Goal: Information Seeking & Learning: Learn about a topic

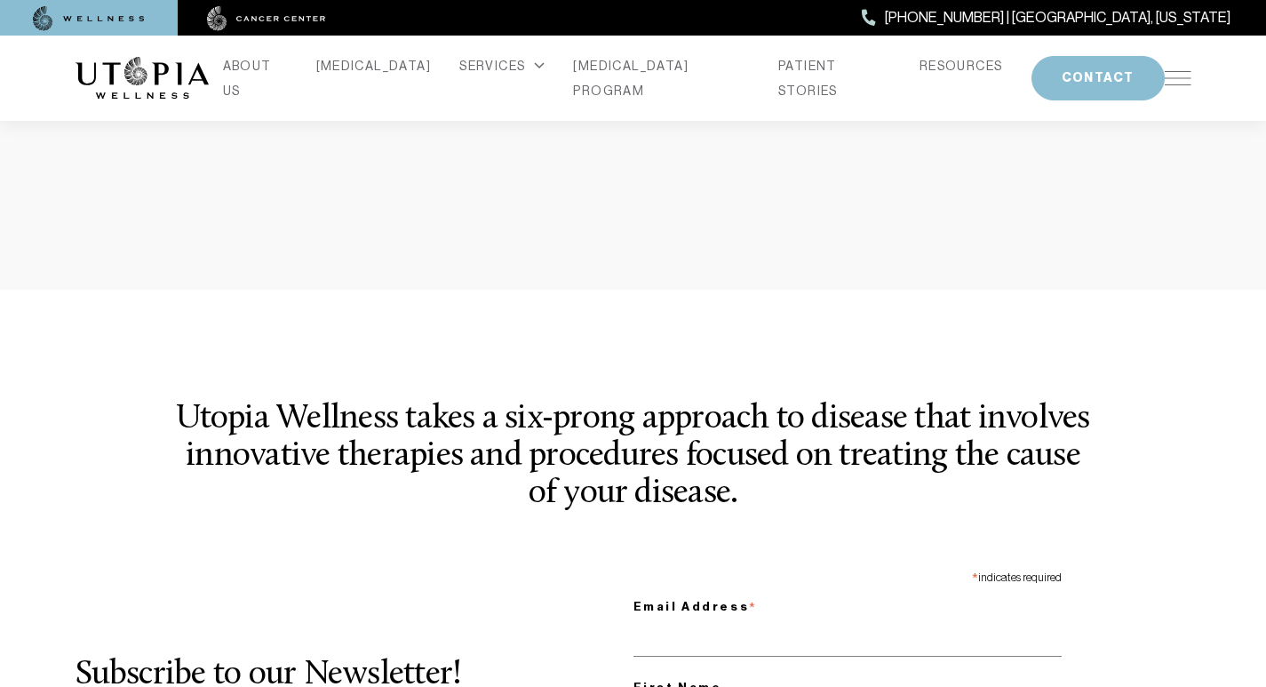
scroll to position [2147, 0]
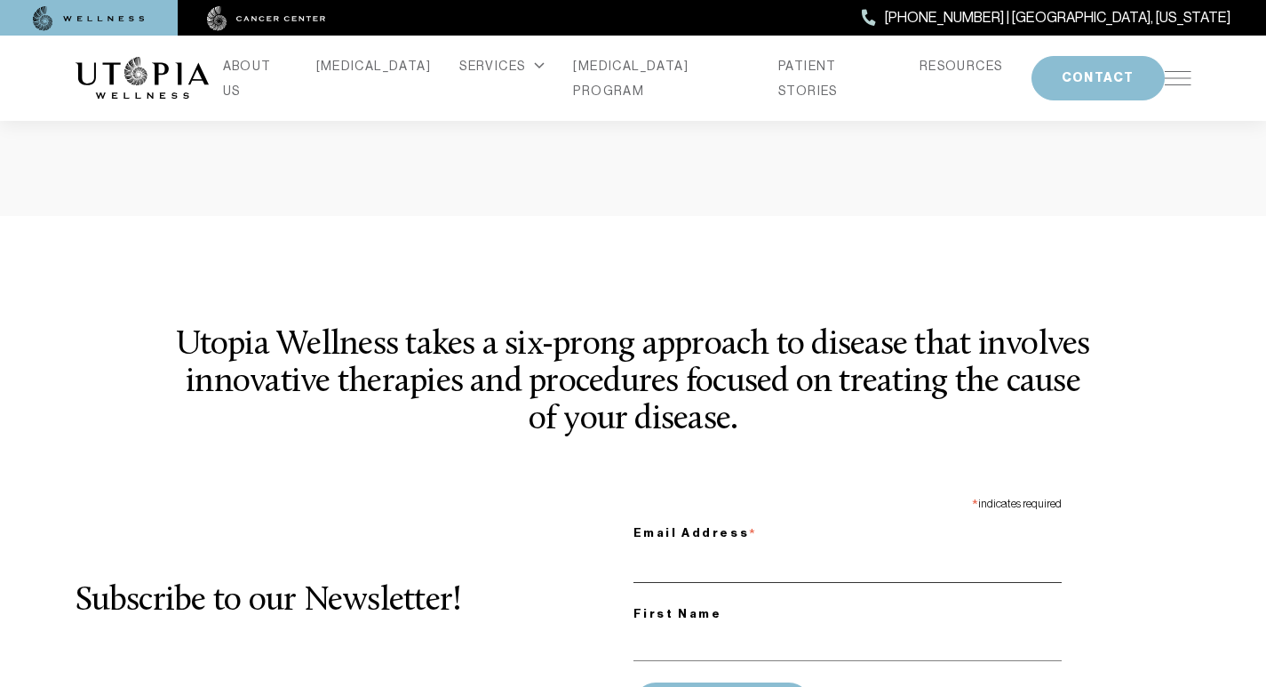
click at [675, 546] on input "Email Address *" at bounding box center [847, 564] width 428 height 36
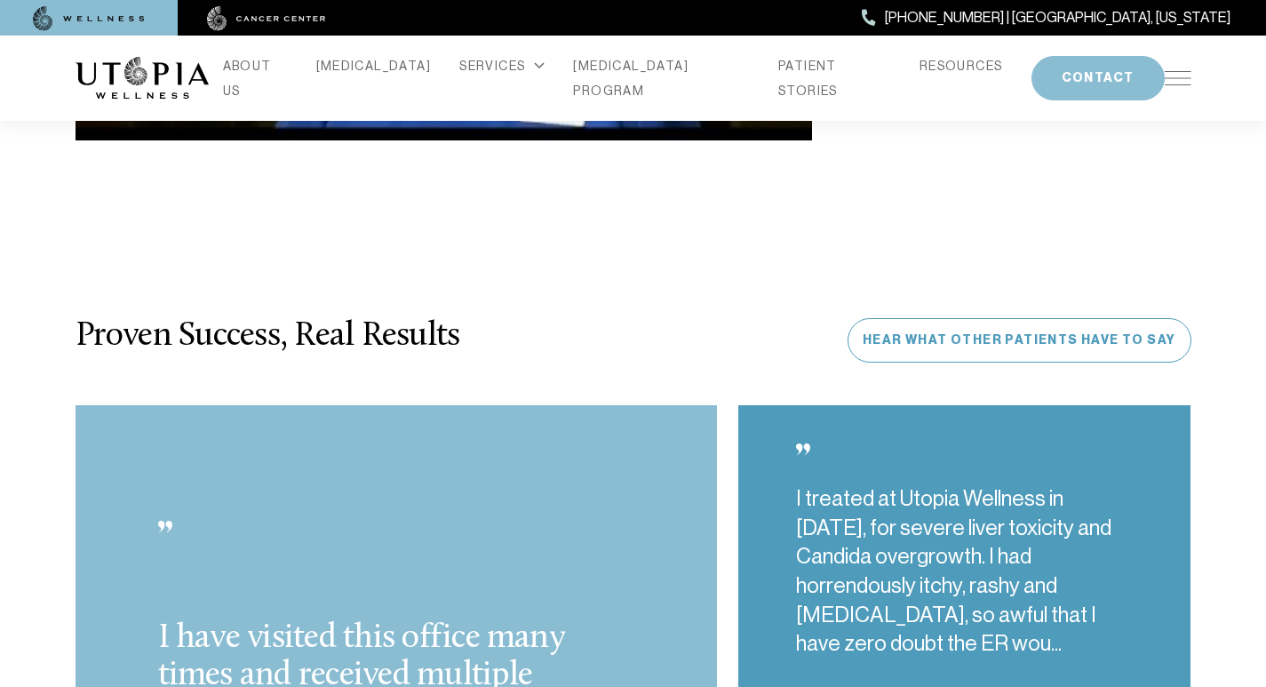
scroll to position [4404, 0]
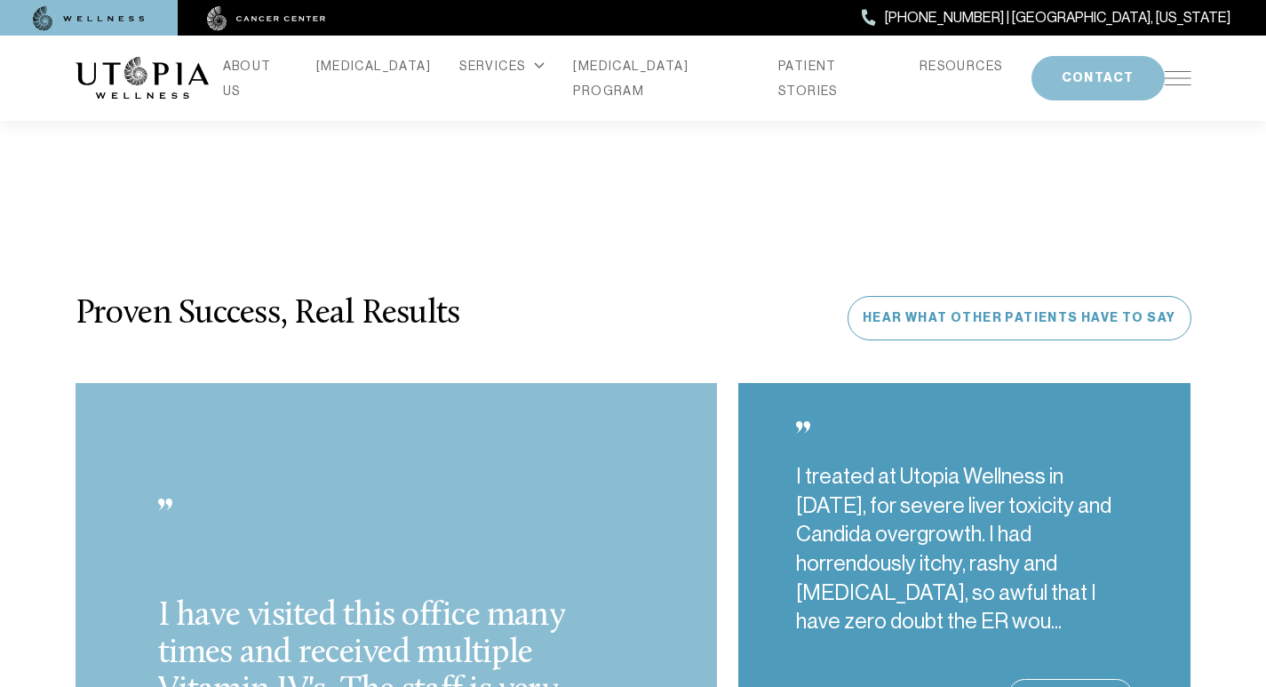
type input "**********"
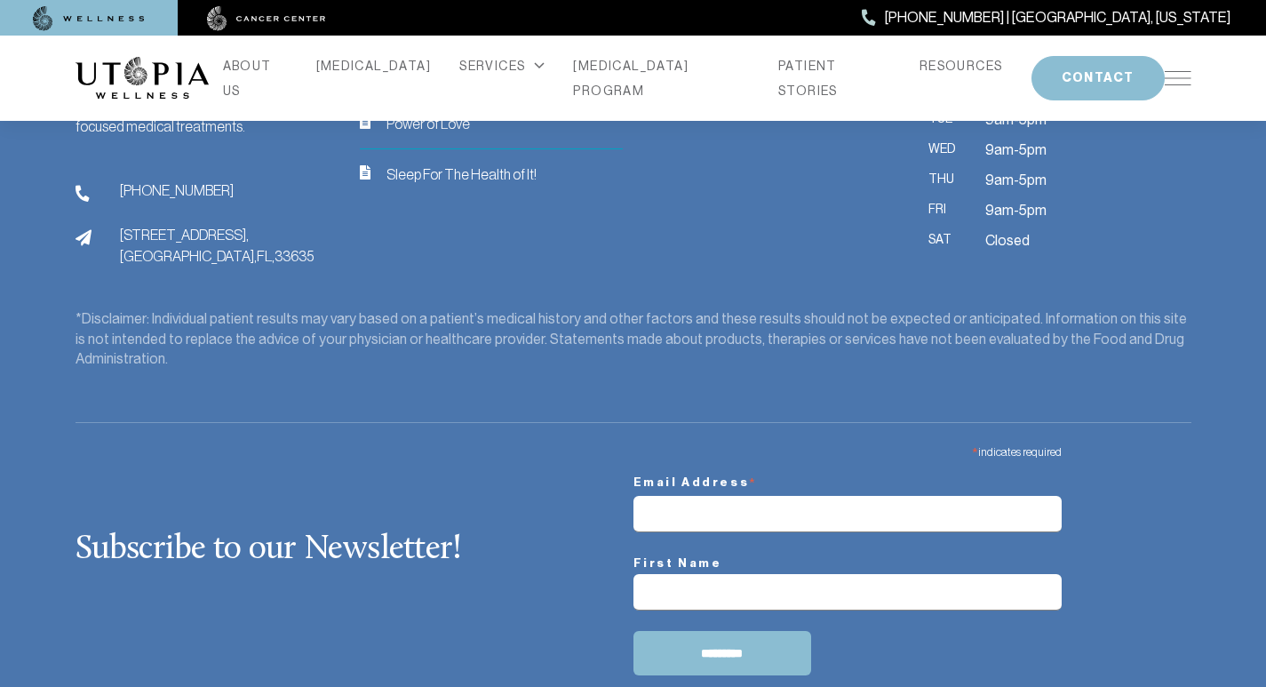
scroll to position [7508, 0]
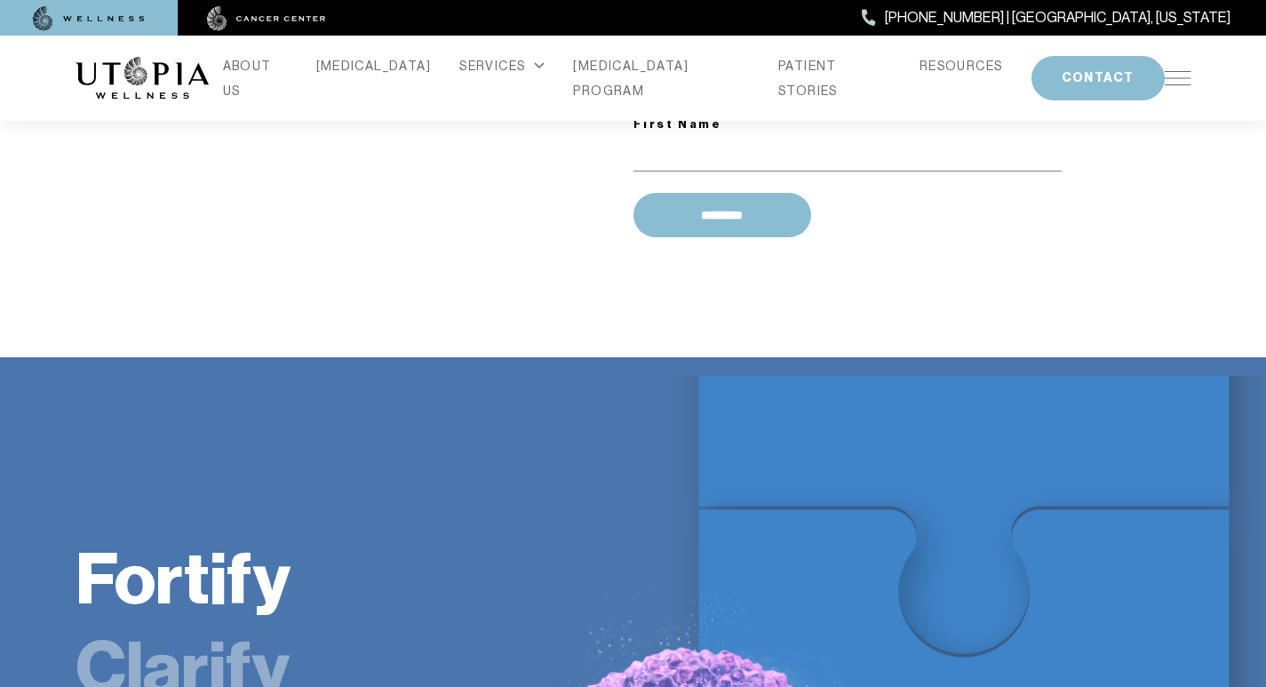
scroll to position [2623, 0]
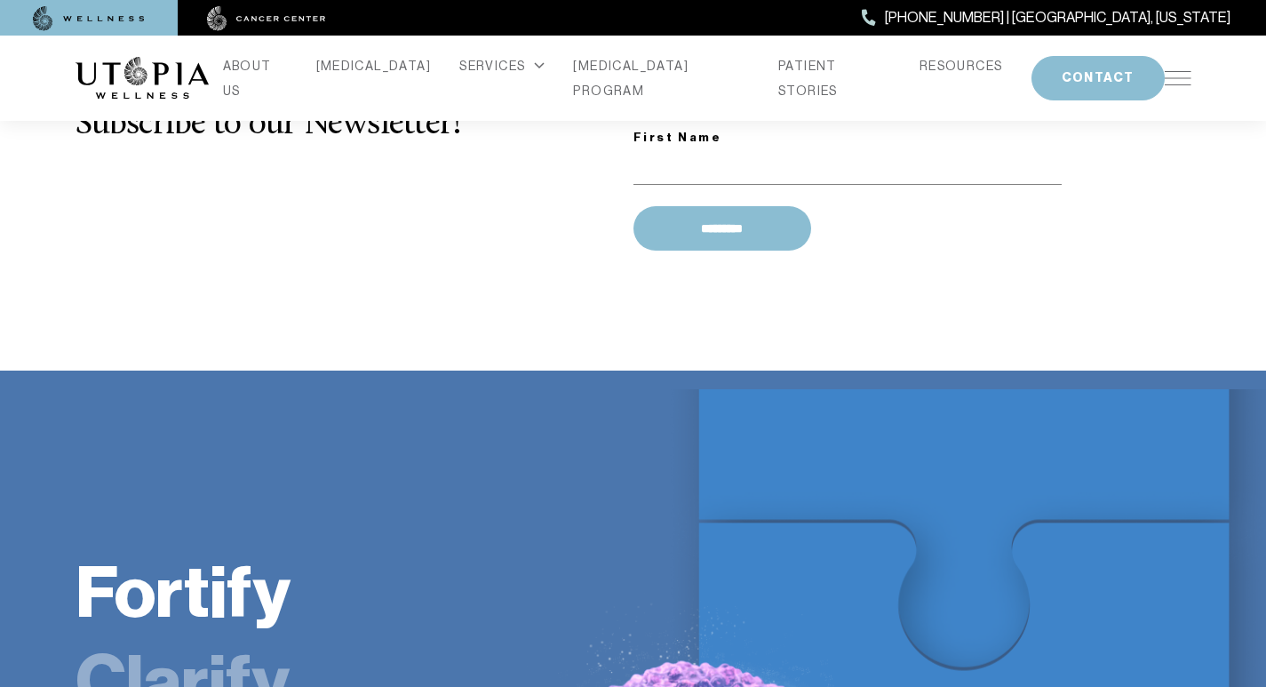
click at [675, 45] on div "ABOUT US [MEDICAL_DATA] SERVICES Services Overview [MEDICAL_DATA]: What It Is, …" at bounding box center [633, 78] width 1116 height 85
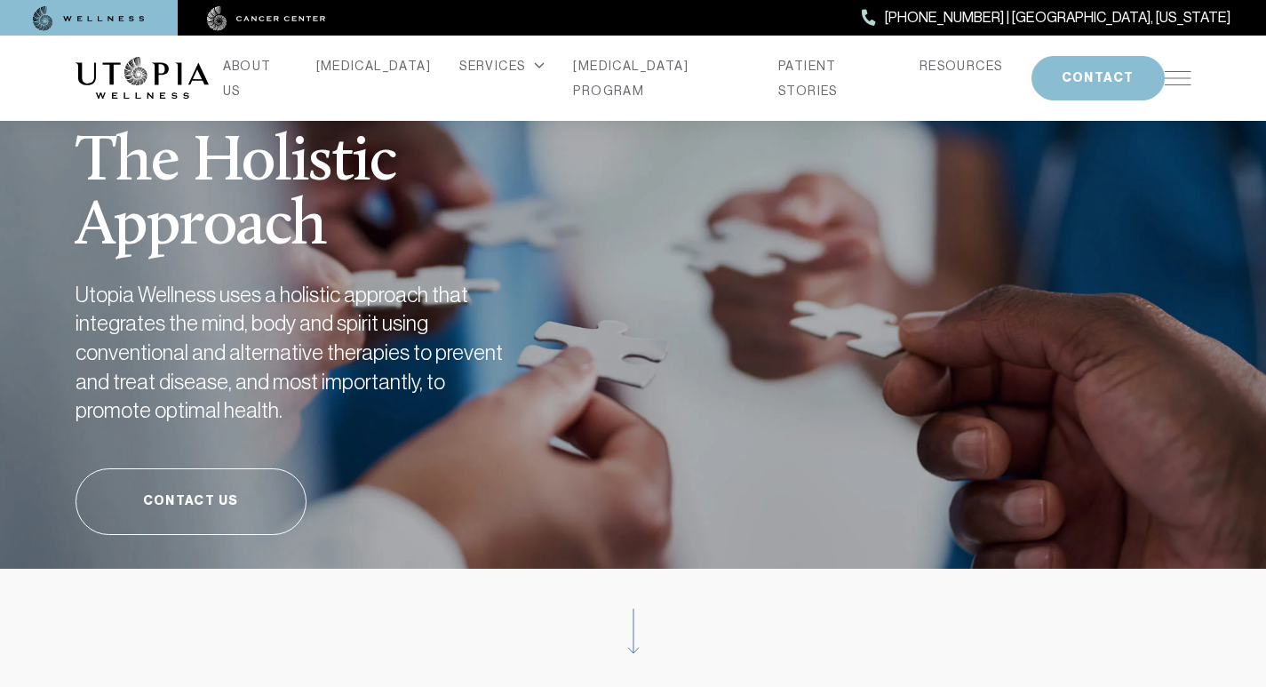
scroll to position [0, 0]
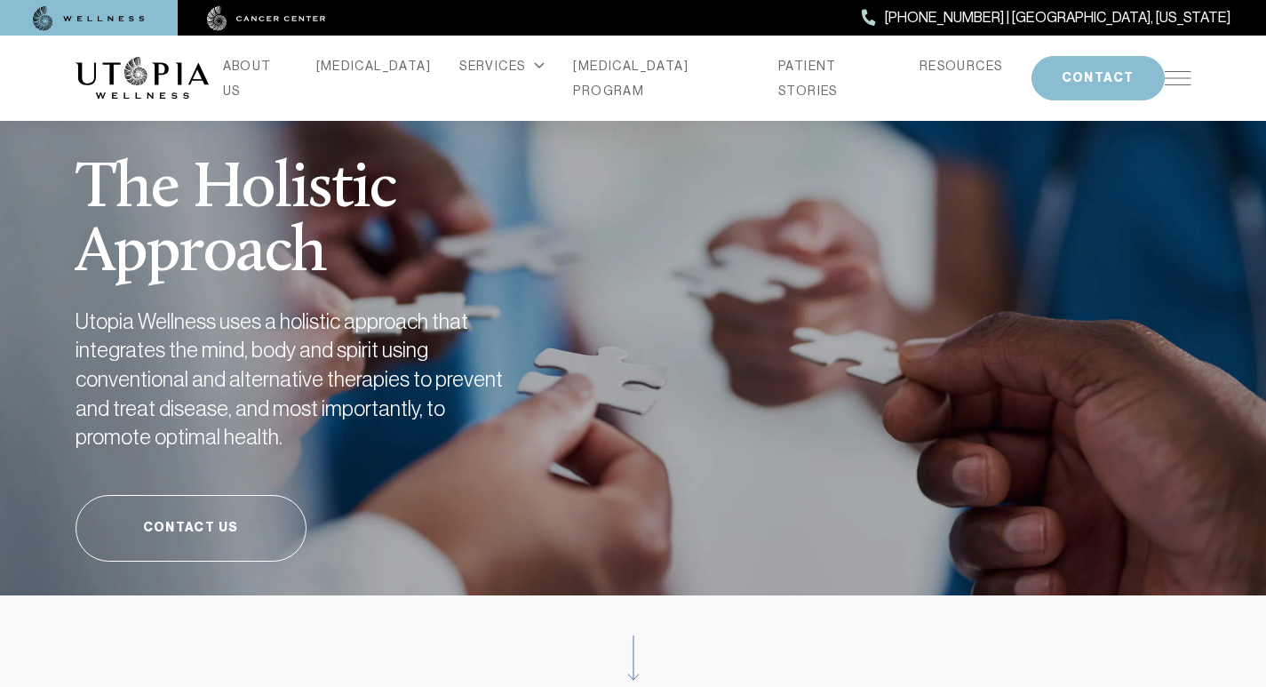
click at [676, 4] on div "[PHONE_NUMBER] | [GEOGRAPHIC_DATA], [US_STATE]" at bounding box center [633, 18] width 1266 height 36
click at [718, 432] on div "The Holistic Approach Utopia Wellness uses a holistic approach that integrates …" at bounding box center [633, 337] width 1116 height 515
click at [675, 516] on div "Contact Us" at bounding box center [633, 528] width 1116 height 67
click at [731, 275] on div "The Holistic Approach Utopia Wellness uses a holistic approach that integrates …" at bounding box center [633, 337] width 1116 height 515
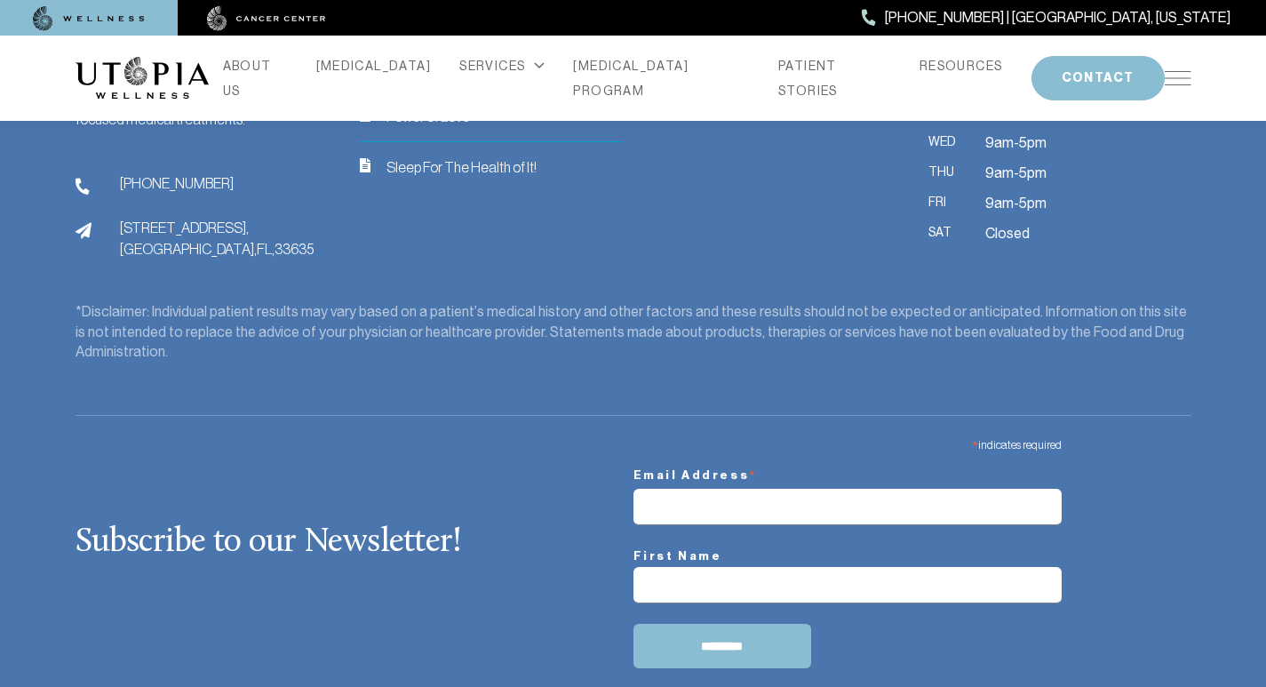
scroll to position [7508, 0]
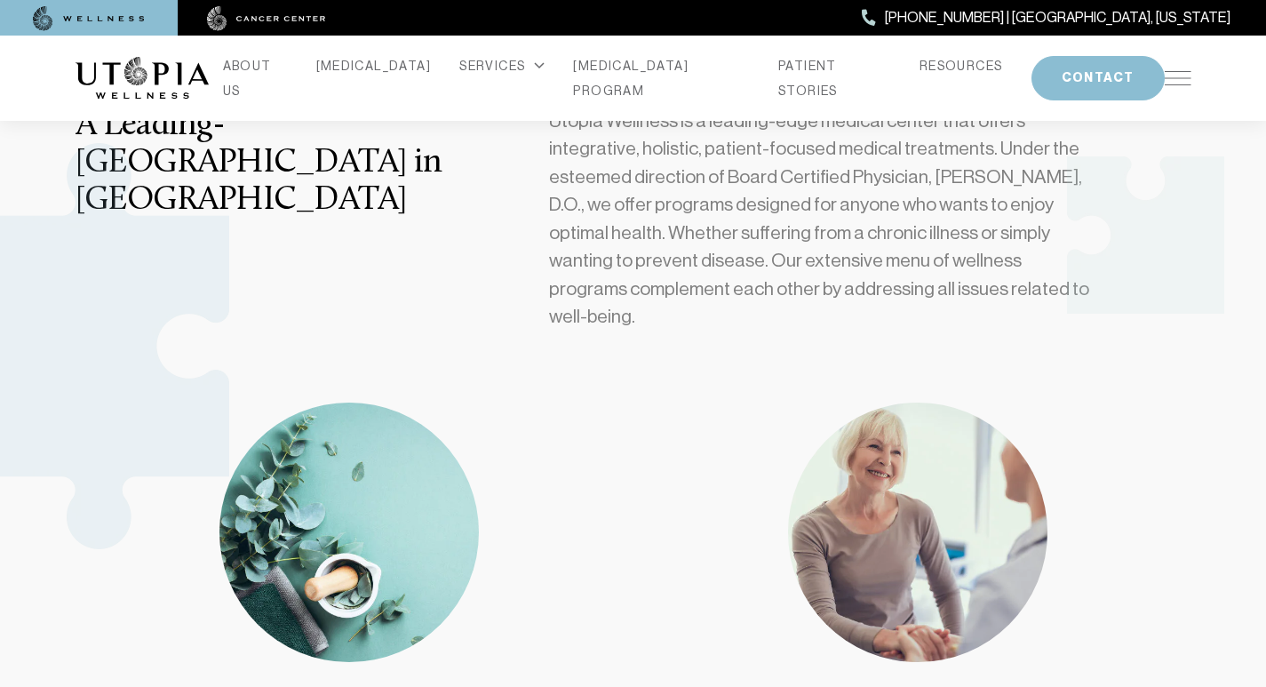
scroll to position [666, 0]
click at [1173, 71] on img at bounding box center [1177, 78] width 27 height 14
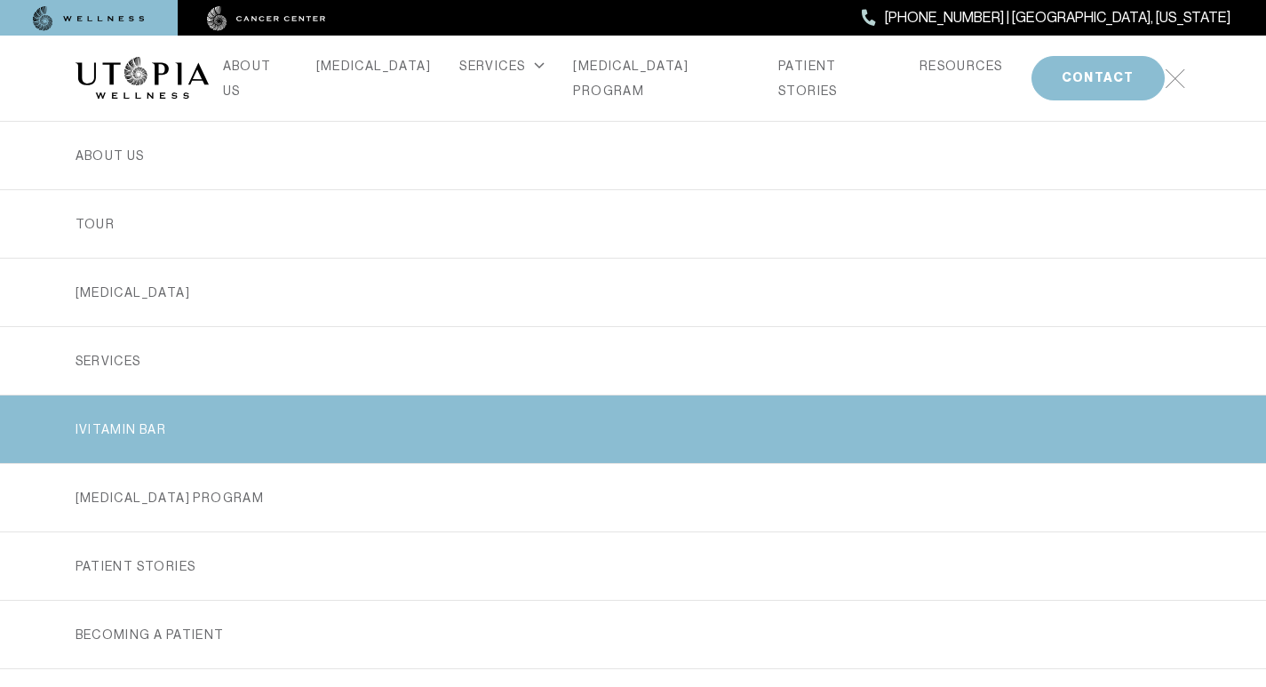
click at [291, 397] on link "iVitamin Bar" at bounding box center [633, 429] width 1116 height 68
